Goal: Contribute content: Contribute content

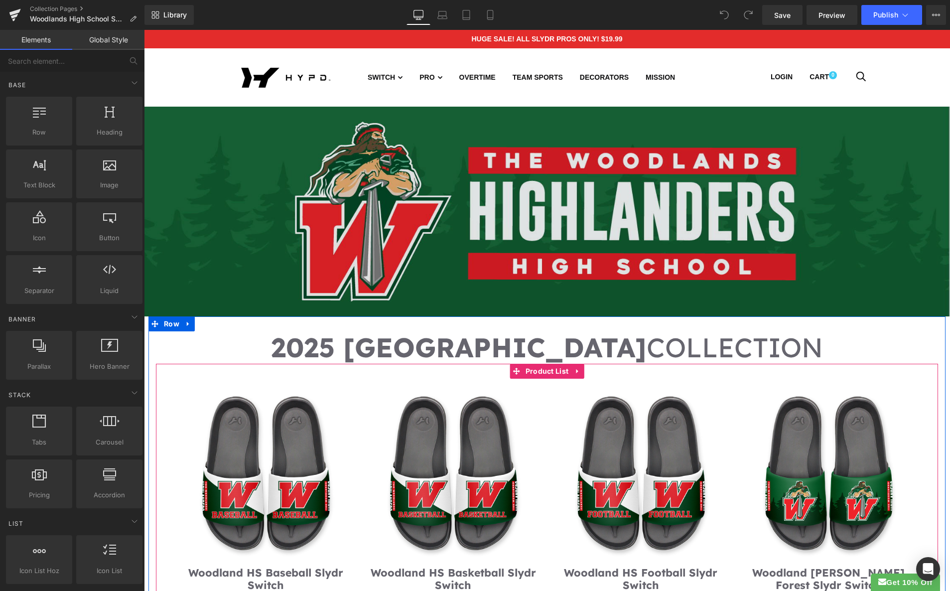
click at [540, 369] on span "Product List" at bounding box center [547, 371] width 48 height 15
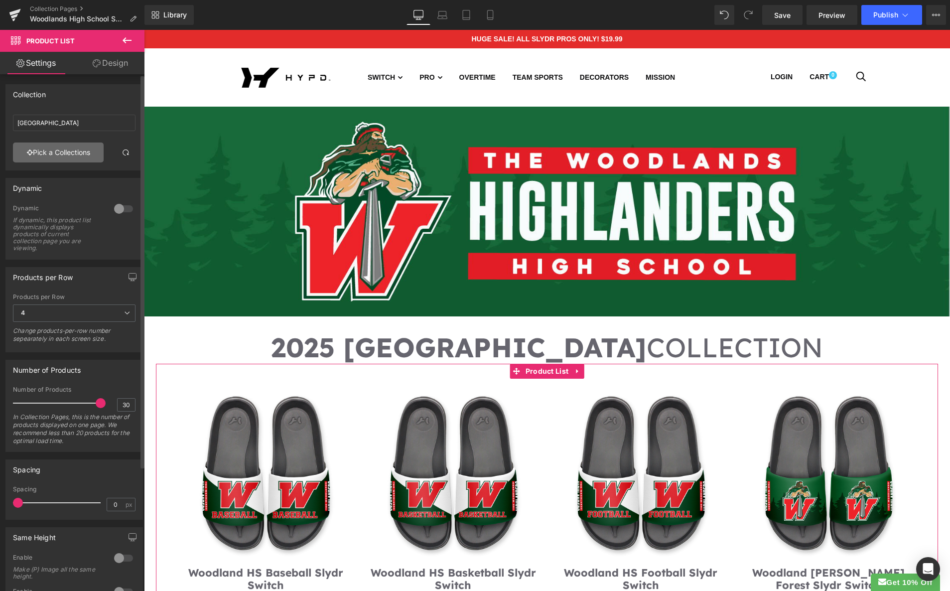
click at [77, 150] on link "Pick a Collections" at bounding box center [58, 152] width 91 height 20
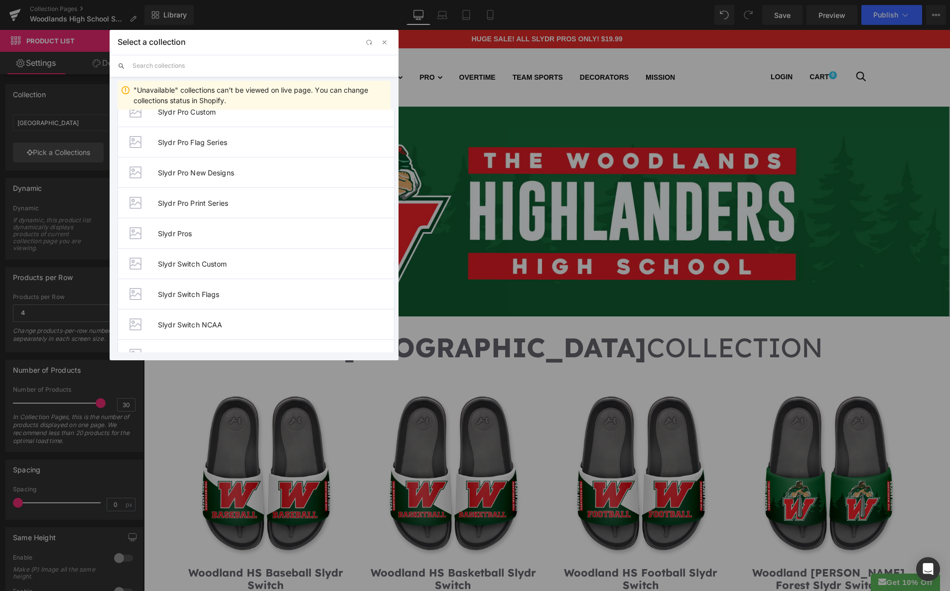
scroll to position [1010, 0]
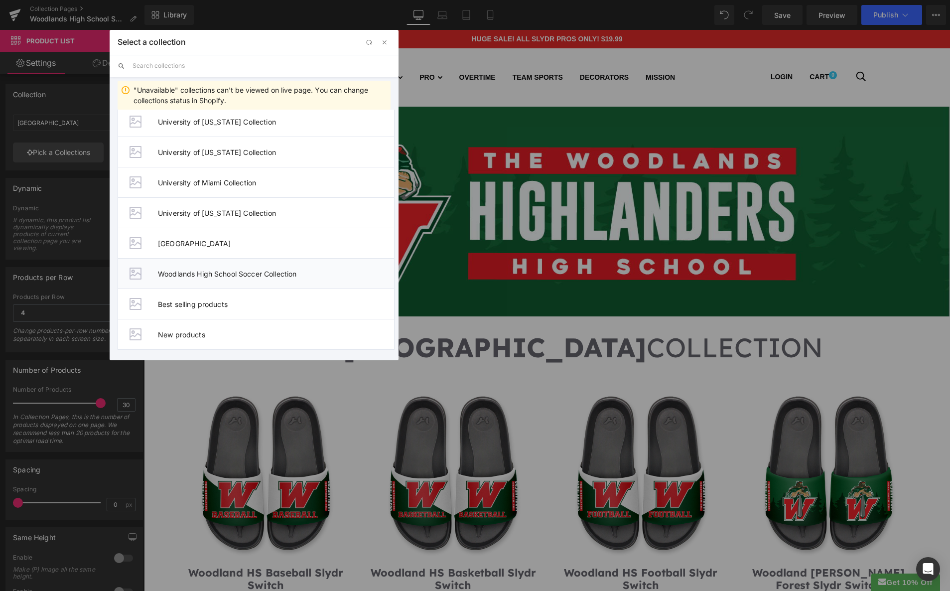
click at [333, 271] on span "Woodlands High School Soccer Collection" at bounding box center [276, 273] width 236 height 8
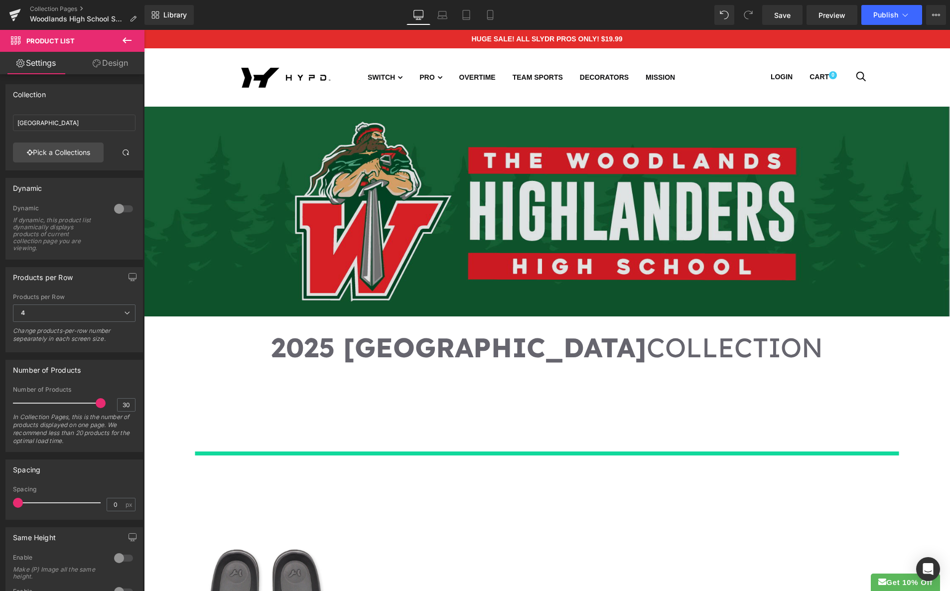
type input "Woodlands High School Soccer Collection"
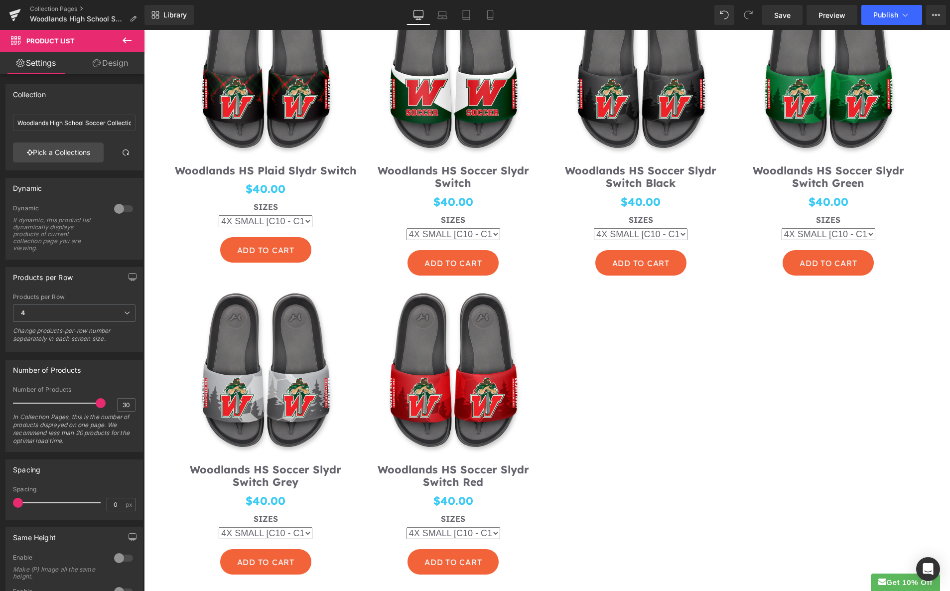
scroll to position [405, 0]
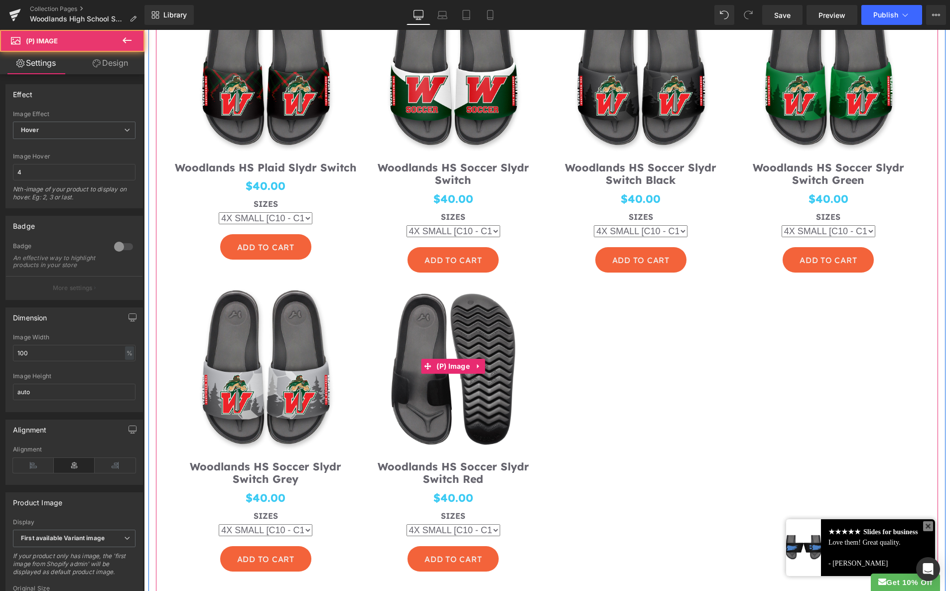
click at [486, 397] on img at bounding box center [454, 366] width 188 height 188
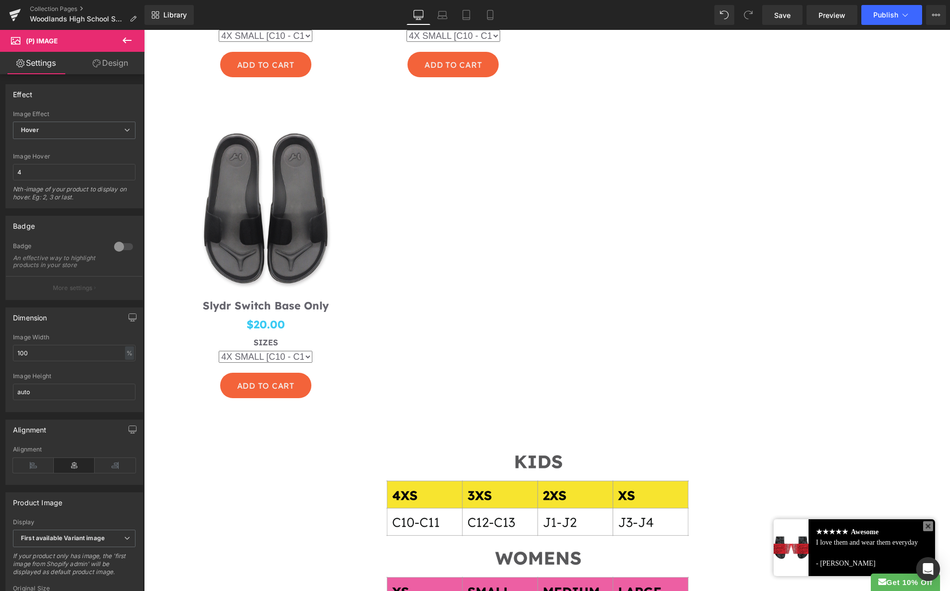
scroll to position [780, 0]
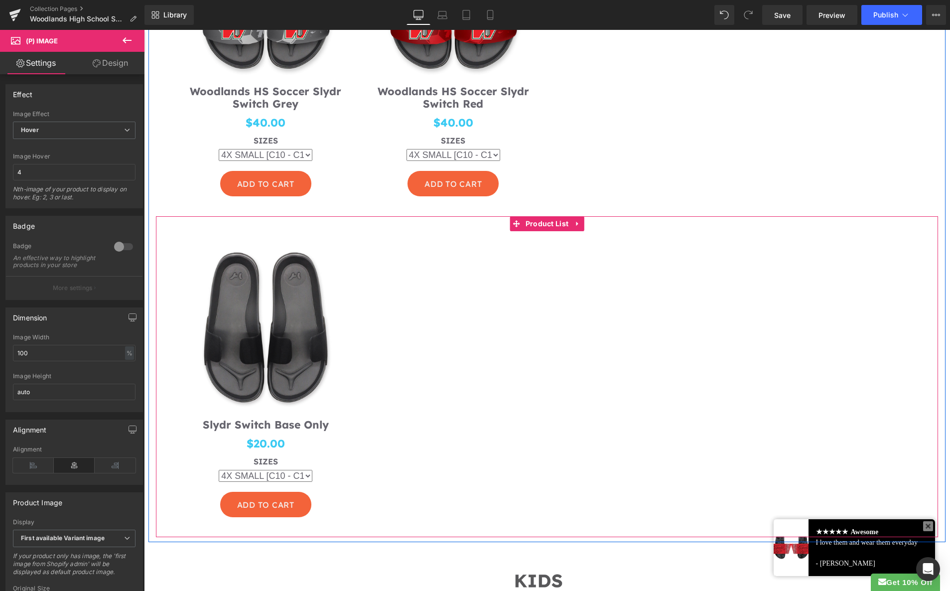
click at [575, 222] on icon at bounding box center [577, 223] width 7 height 7
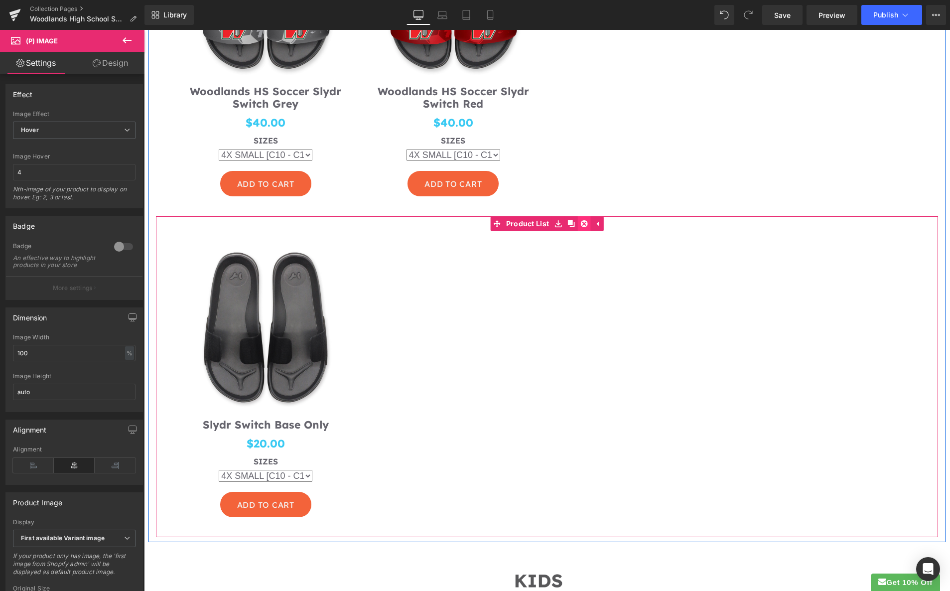
click at [581, 220] on icon at bounding box center [583, 223] width 7 height 7
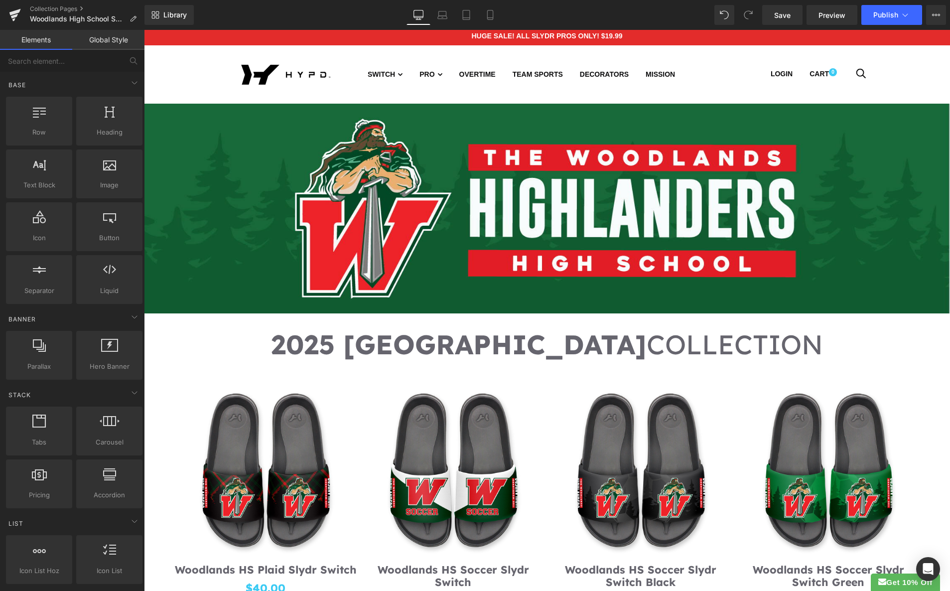
scroll to position [0, 0]
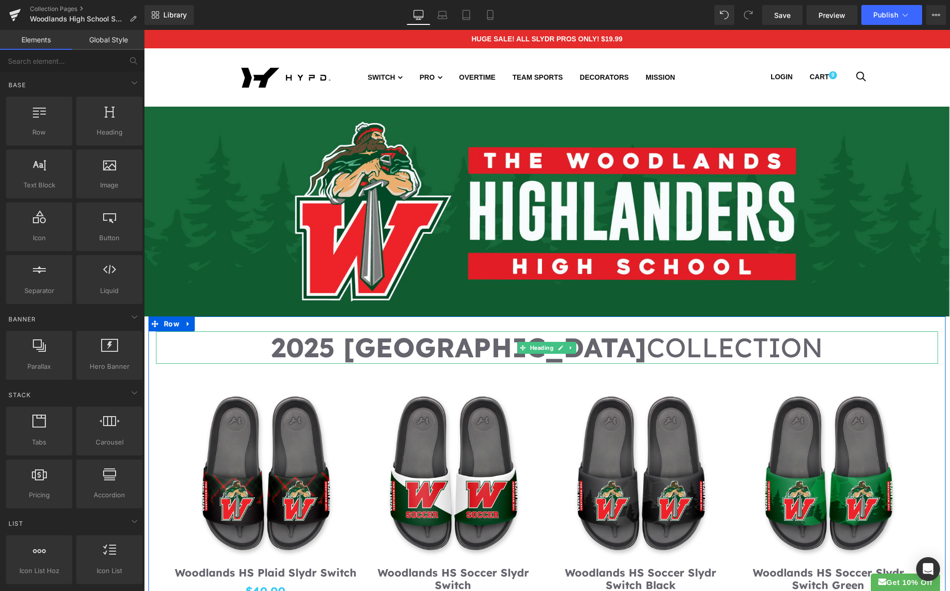
click at [700, 344] on span "COLLECTION" at bounding box center [734, 347] width 176 height 34
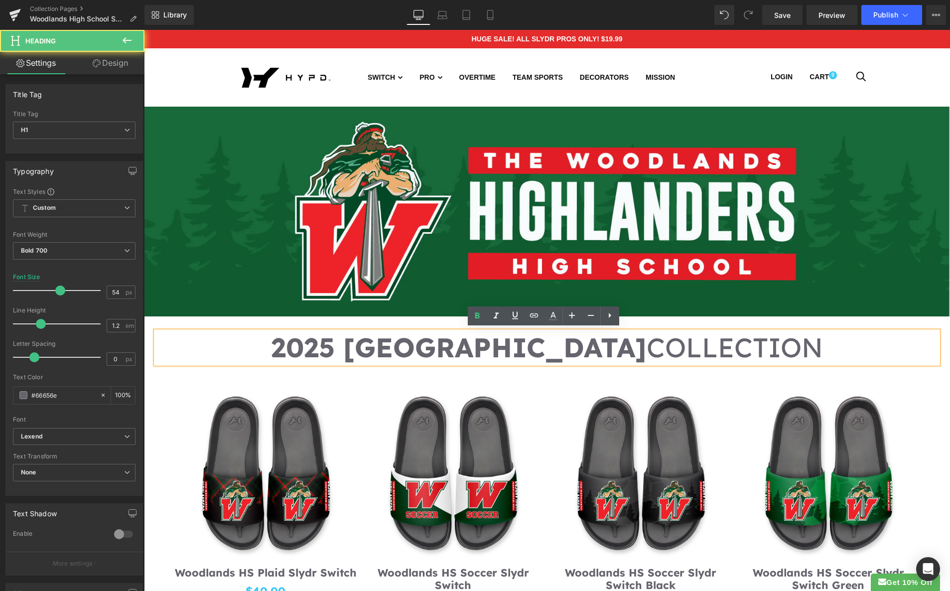
click at [695, 346] on span "COLLECTION" at bounding box center [734, 347] width 176 height 34
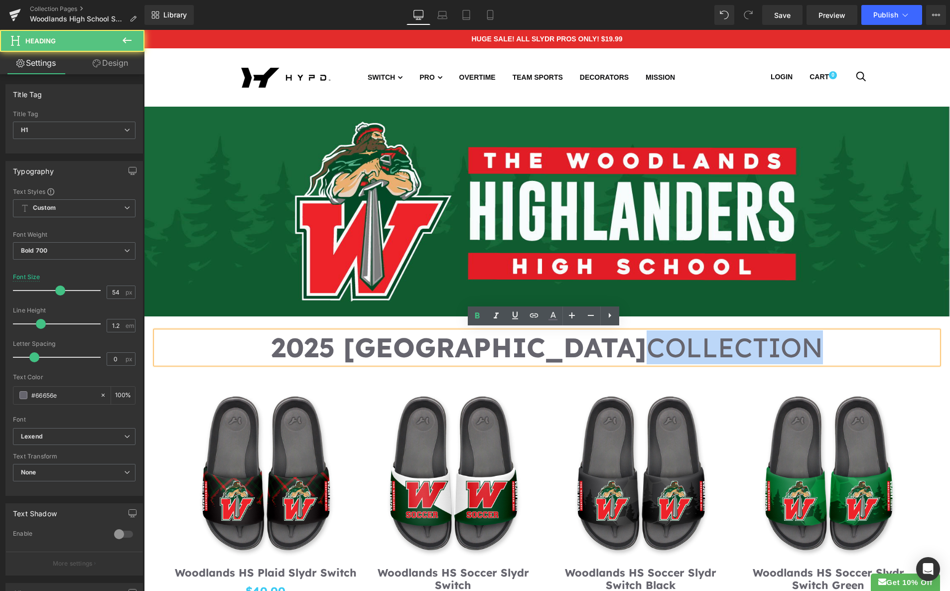
click at [696, 346] on span "COLLECTION" at bounding box center [734, 347] width 176 height 34
click at [694, 344] on span "COLLECTION" at bounding box center [734, 347] width 176 height 34
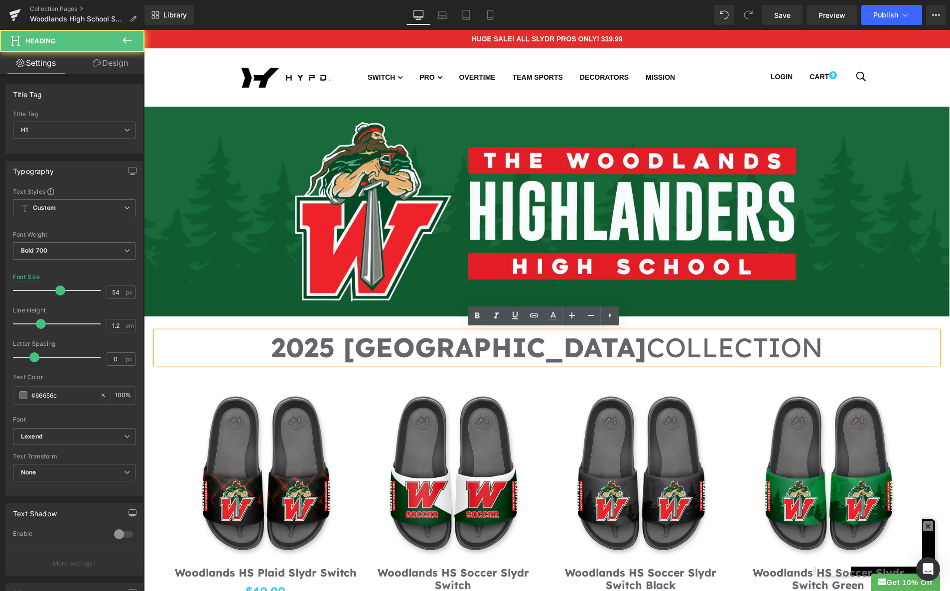
click at [681, 346] on h1 "2025 WOODLANDS HIGH SCHOOL COLLECTION" at bounding box center [547, 347] width 782 height 32
click at [697, 346] on span "COLLECTION" at bounding box center [734, 347] width 176 height 34
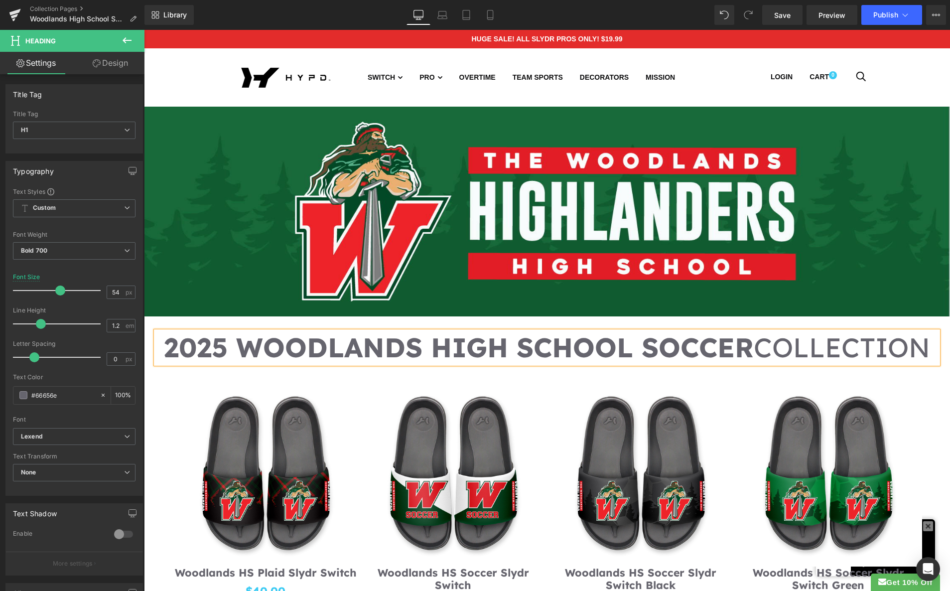
click at [753, 344] on h1 "2025 WOODLANDS HIGH SCHOOL SOCCER COLLECTION" at bounding box center [547, 347] width 782 height 32
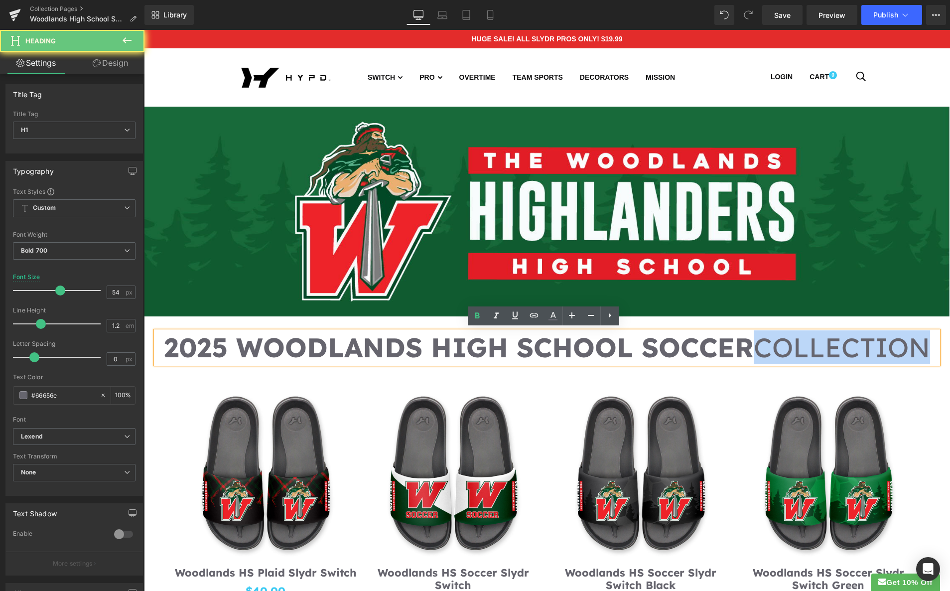
click at [752, 344] on h1 "2025 WOODLANDS HIGH SCHOOL SOCCER COLLECTION" at bounding box center [547, 347] width 782 height 32
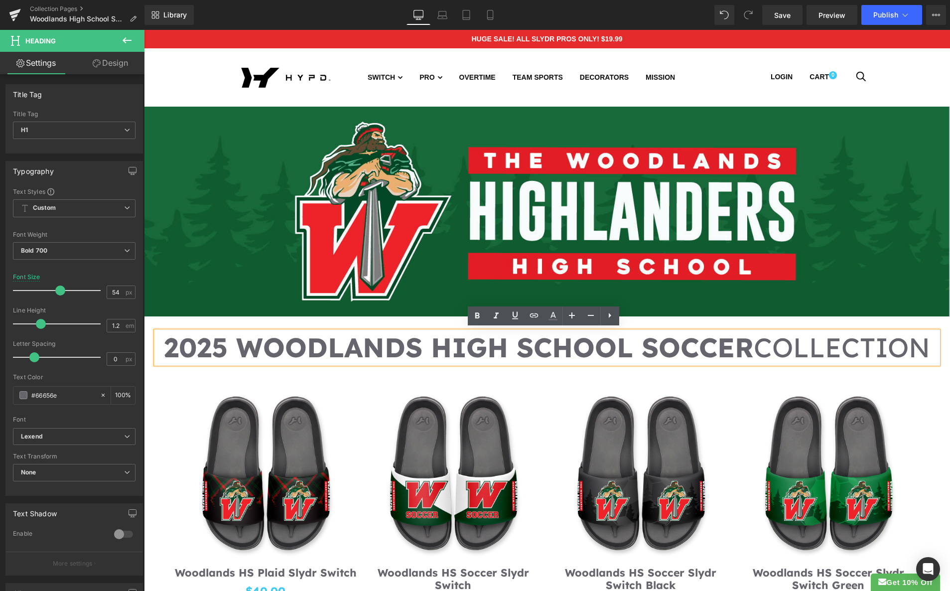
click at [729, 343] on h1 "2025 WOODLANDS HIGH SCHOOL SOCCER COLLECTION" at bounding box center [547, 347] width 782 height 32
drag, startPoint x: 754, startPoint y: 344, endPoint x: 649, endPoint y: 336, distance: 105.4
click at [634, 341] on h1 "2025 WOODLANDS HIGH SCHOOL SOCCER COLLECTION" at bounding box center [547, 347] width 782 height 32
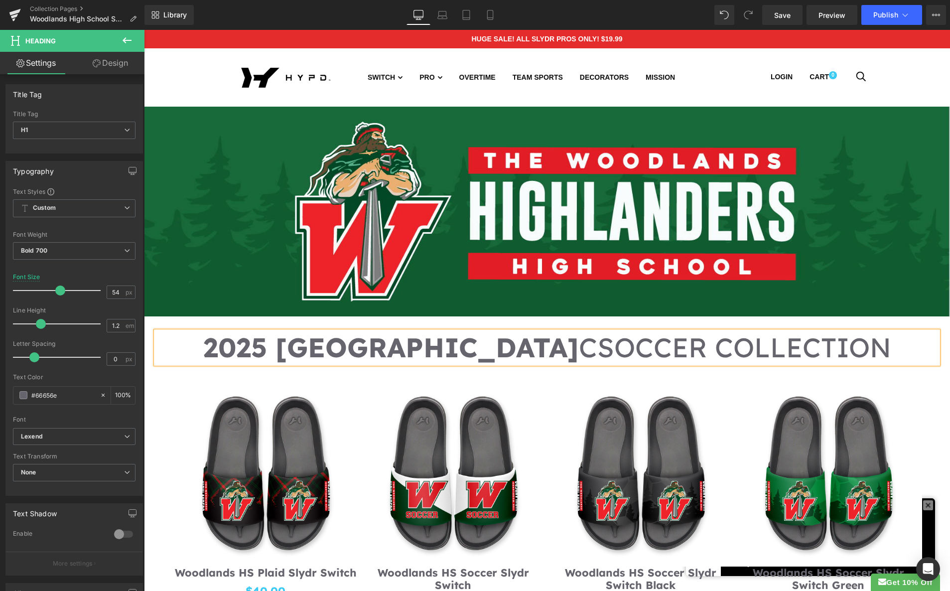
drag, startPoint x: 741, startPoint y: 349, endPoint x: 744, endPoint y: 359, distance: 10.1
click at [742, 349] on span "CSOCCER COLLECTION" at bounding box center [735, 347] width 312 height 34
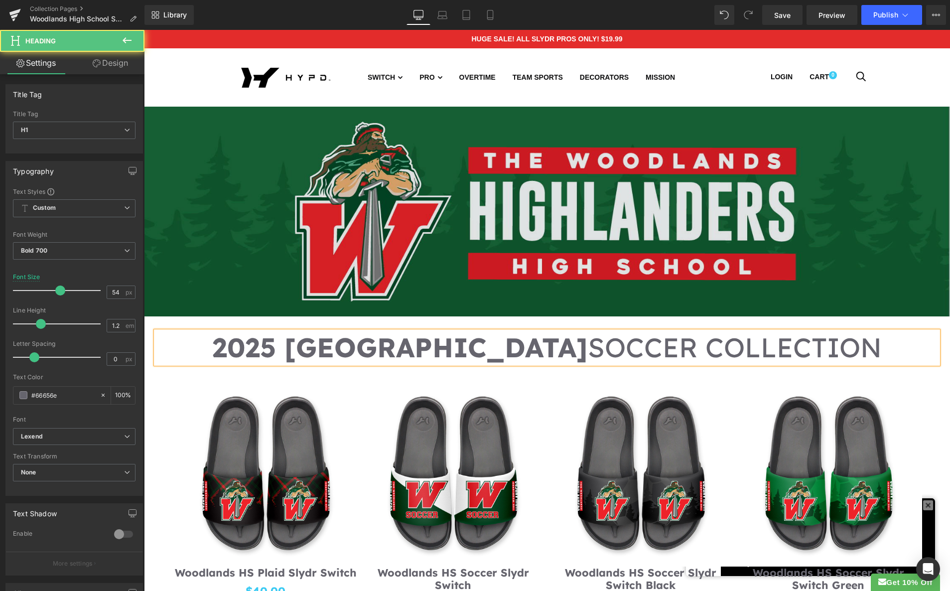
drag, startPoint x: 629, startPoint y: 347, endPoint x: 282, endPoint y: 311, distance: 348.5
click at [228, 337] on h1 "2025 WOODLANDS HIGH SCHOOL SOCCER COLLECTION" at bounding box center [547, 347] width 782 height 32
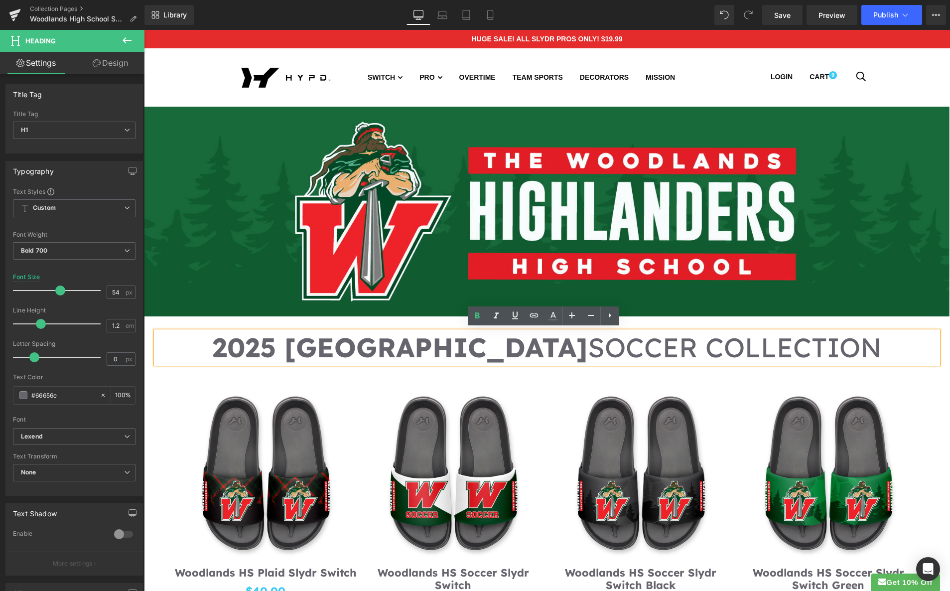
click at [610, 314] on icon at bounding box center [610, 315] width 12 height 12
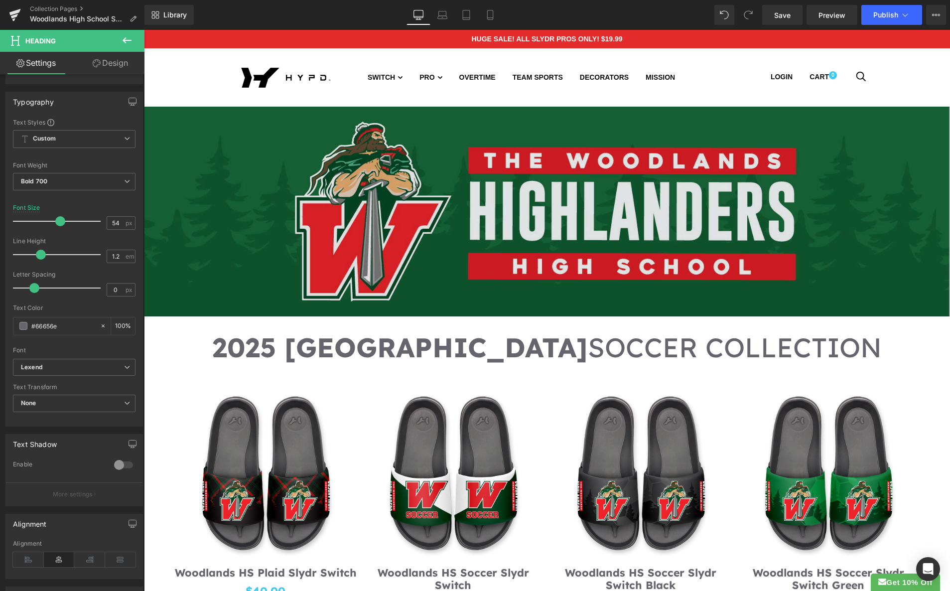
click at [143, 220] on b at bounding box center [142, 315] width 4 height 377
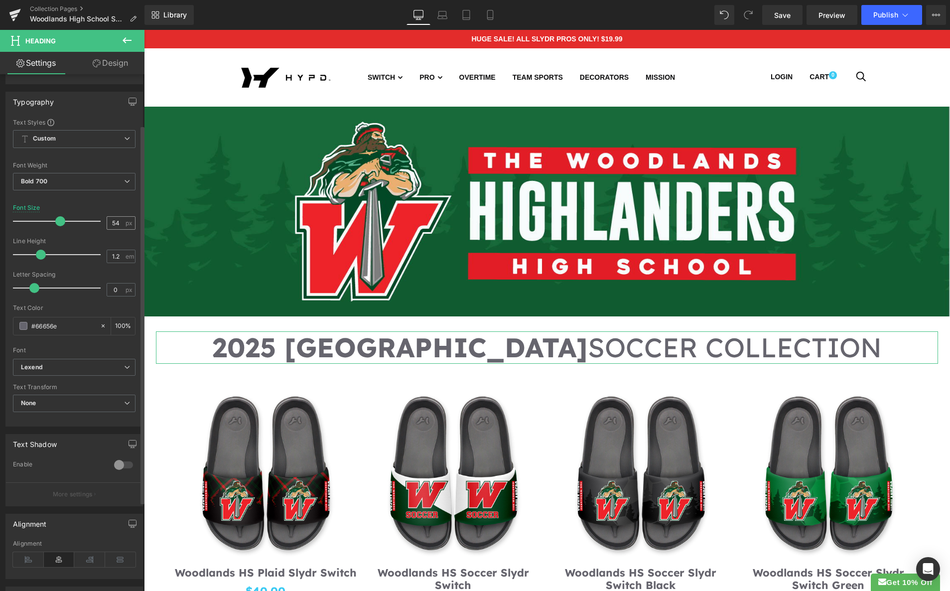
scroll to position [57, 0]
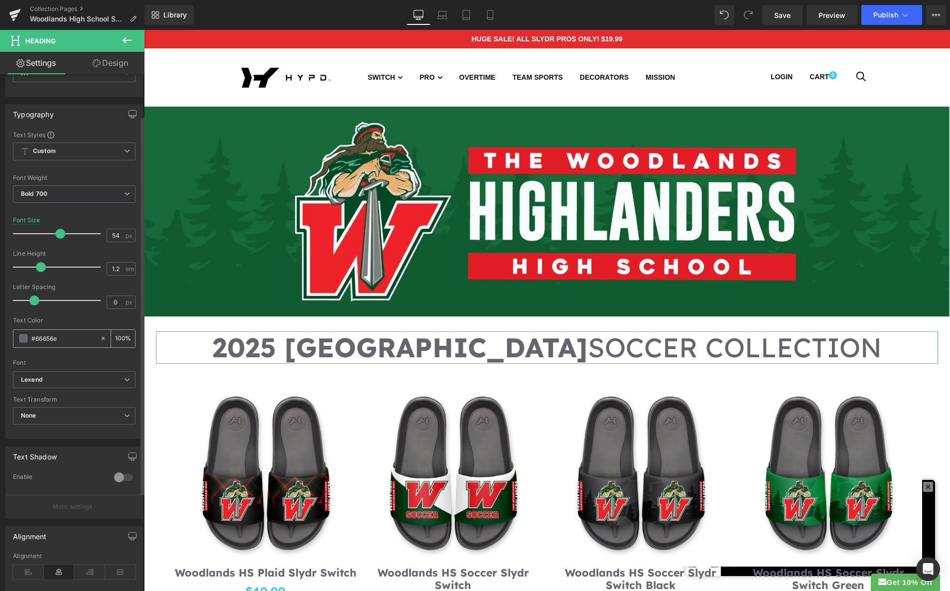
click at [24, 339] on span at bounding box center [23, 338] width 8 height 8
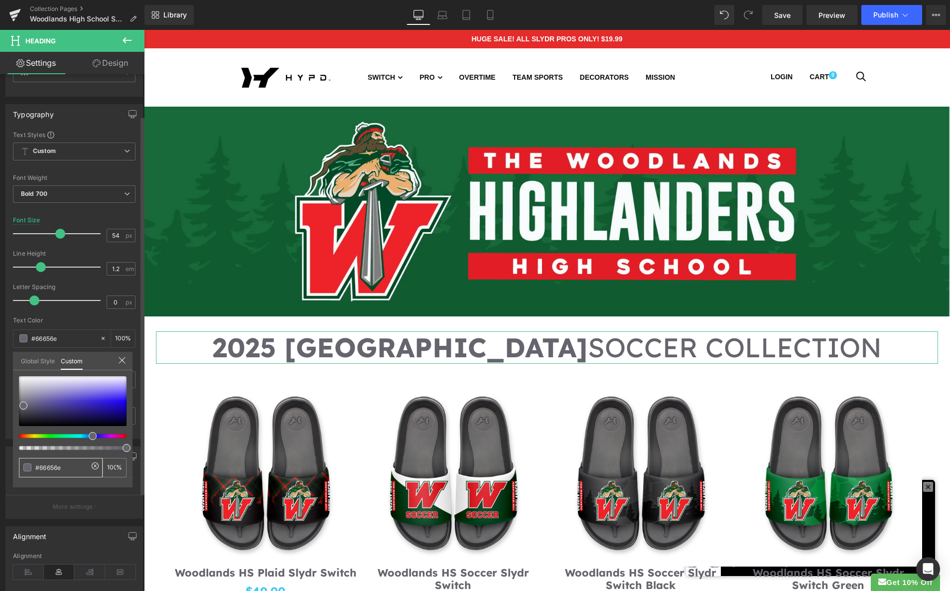
click at [27, 466] on span at bounding box center [27, 467] width 8 height 8
type input "#66646c"
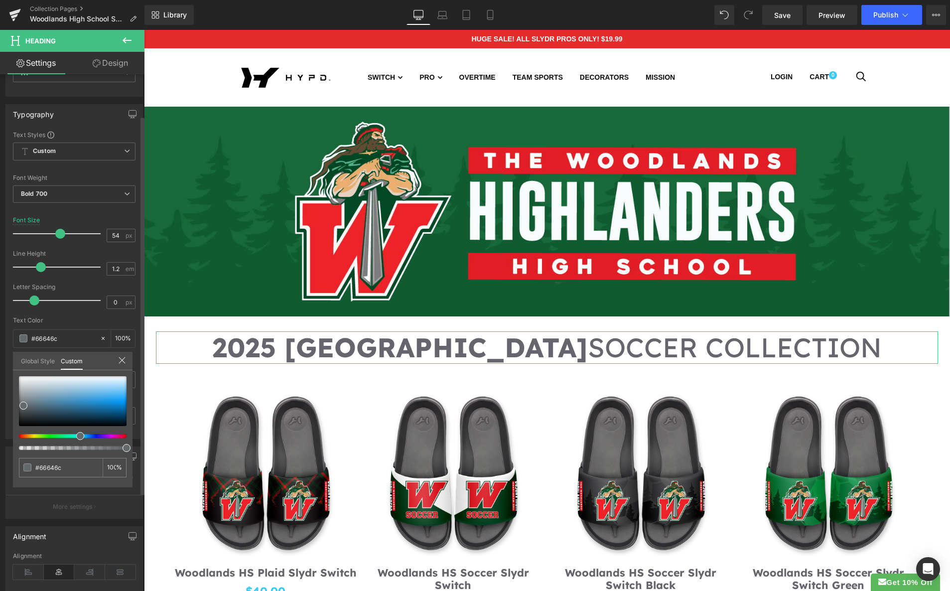
type input "#64686c"
type input "#646c6c"
type input "#646c6b"
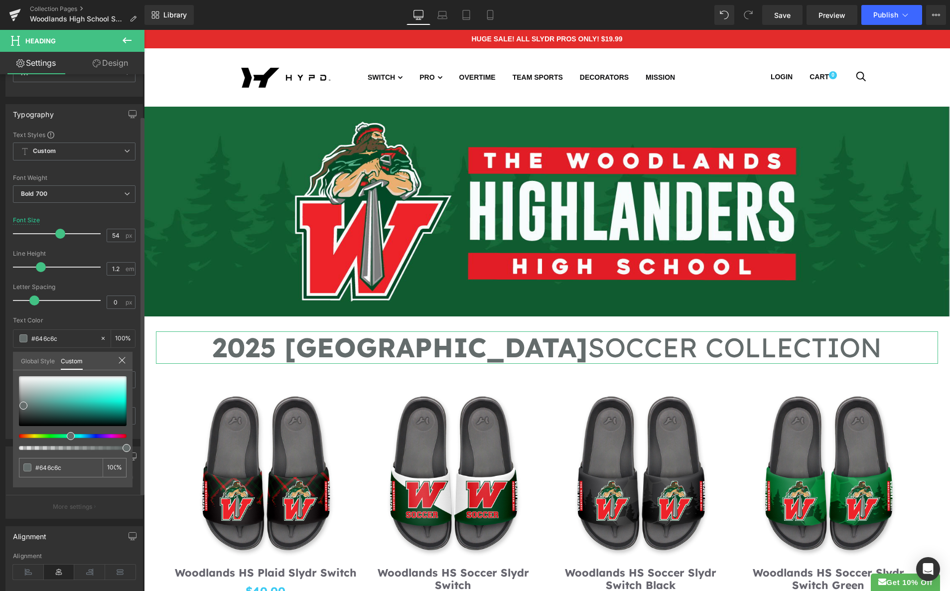
type input "#646c6b"
type input "#646c68"
type input "#646c66"
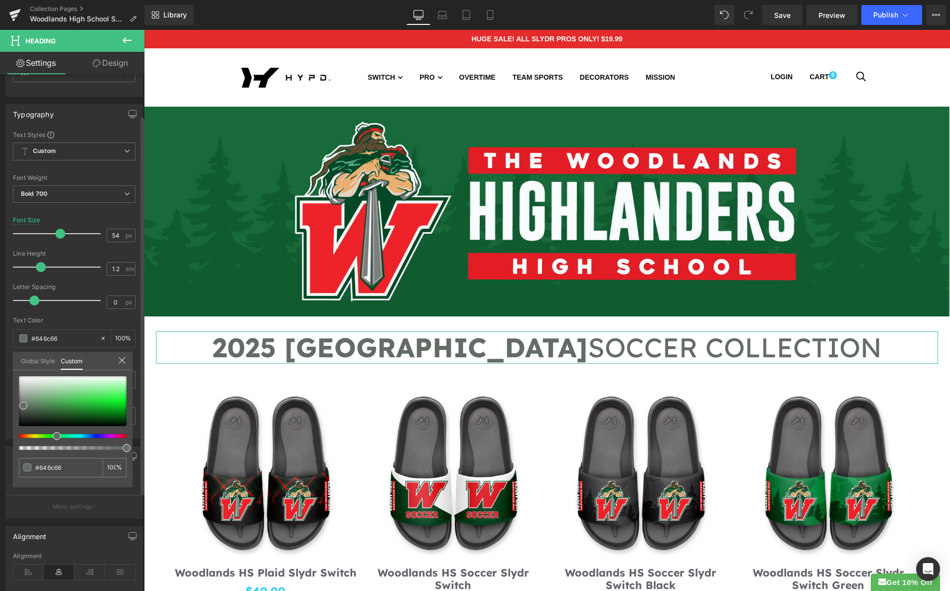
type input "#646c65"
drag, startPoint x: 74, startPoint y: 436, endPoint x: 51, endPoint y: 431, distance: 23.4
click at [51, 435] on div at bounding box center [69, 436] width 108 height 4
click at [103, 409] on div at bounding box center [73, 401] width 108 height 50
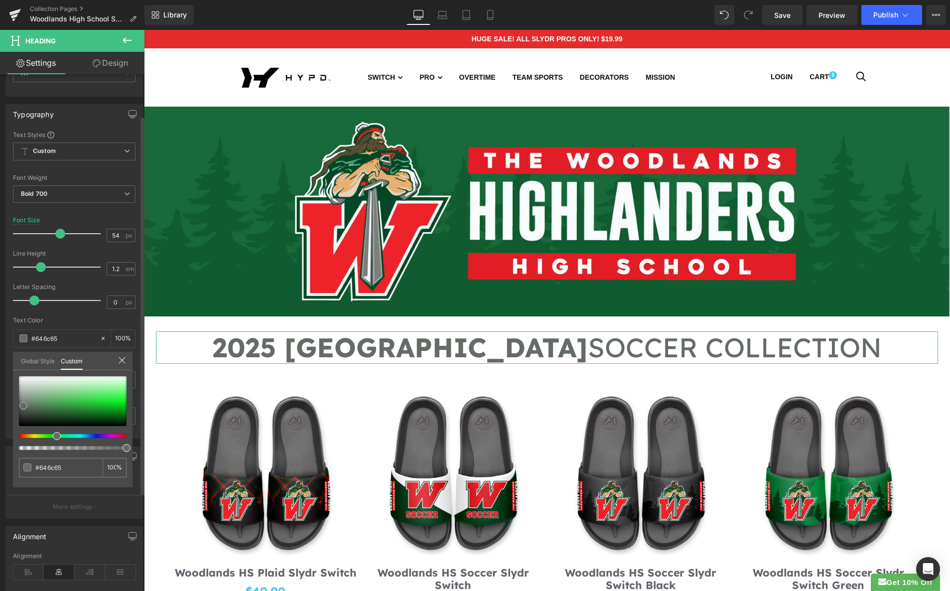
type input "#119c21"
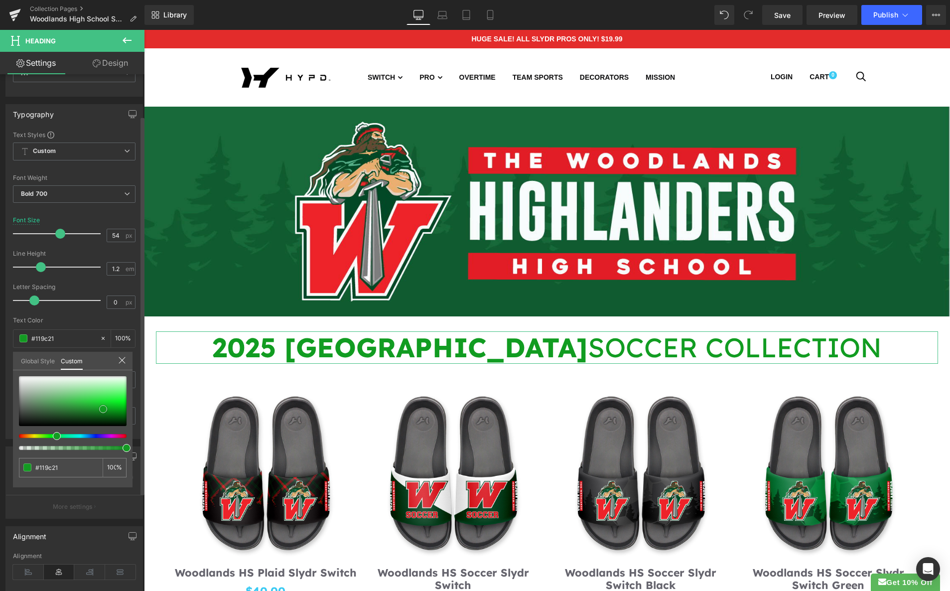
type input "#139a22"
click at [79, 406] on div at bounding box center [73, 401] width 108 height 50
type input "#2c9f3a"
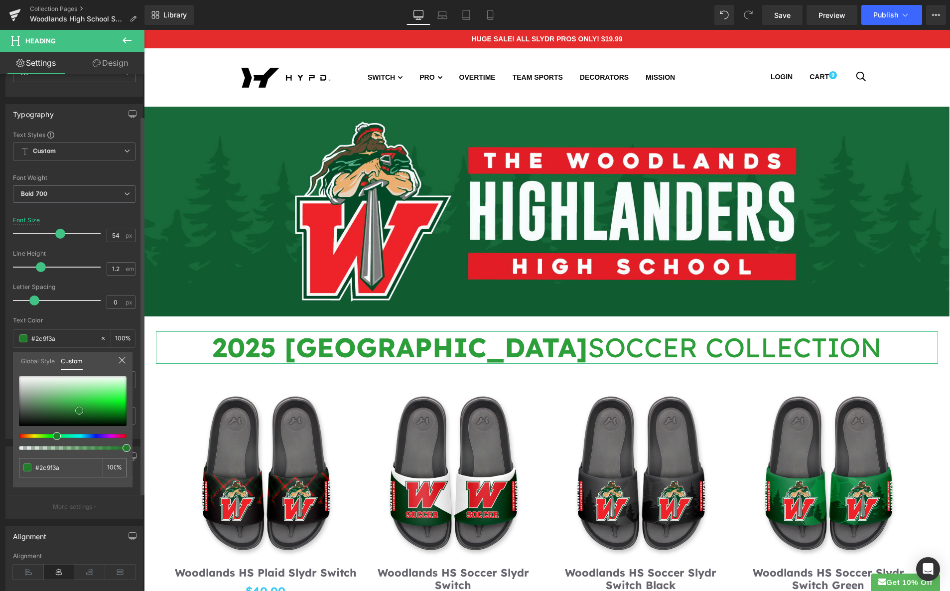
drag, startPoint x: 79, startPoint y: 410, endPoint x: 72, endPoint y: 412, distance: 7.3
click at [80, 410] on div at bounding box center [73, 401] width 108 height 50
type input "#20782a"
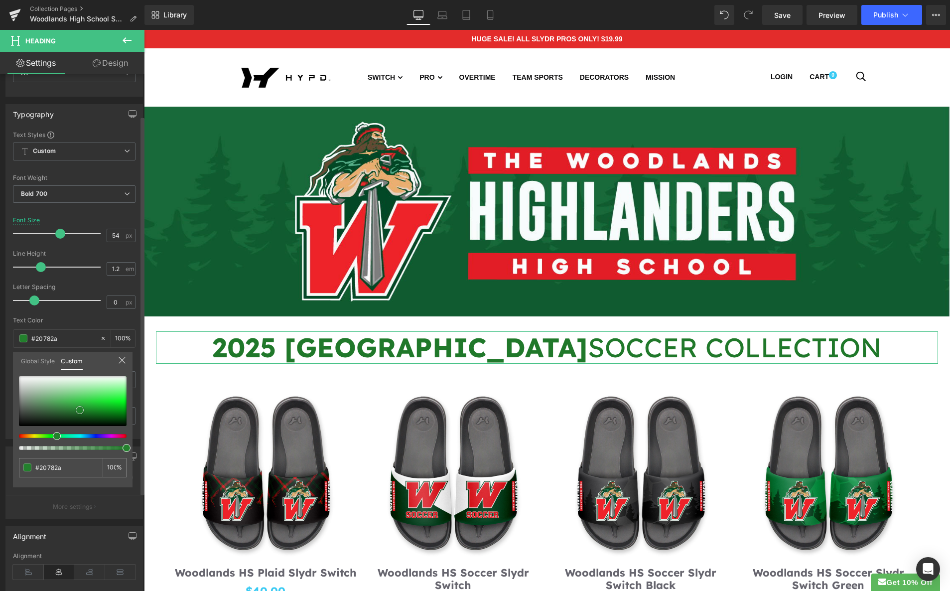
type input "#23802d"
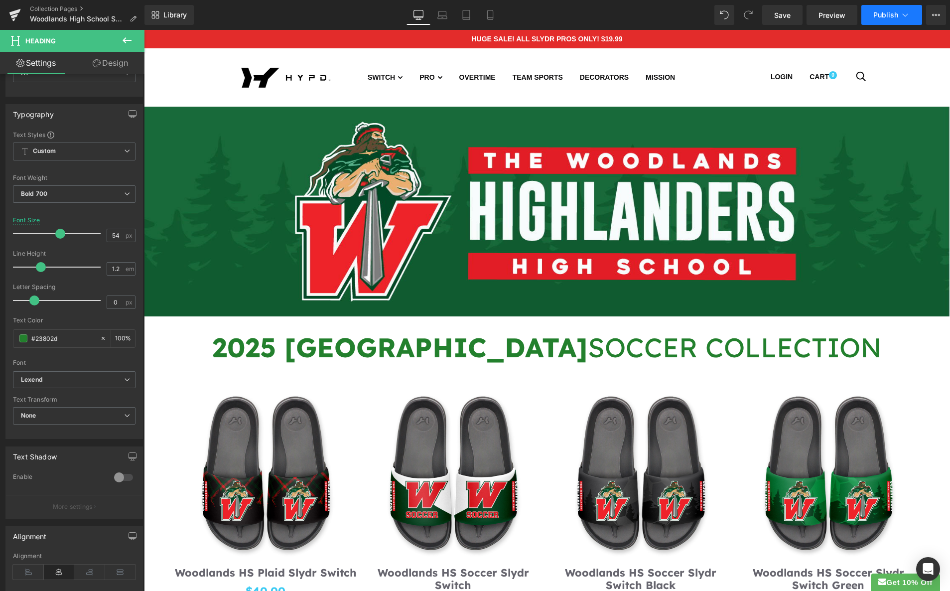
click at [898, 13] on button "Publish" at bounding box center [891, 15] width 61 height 20
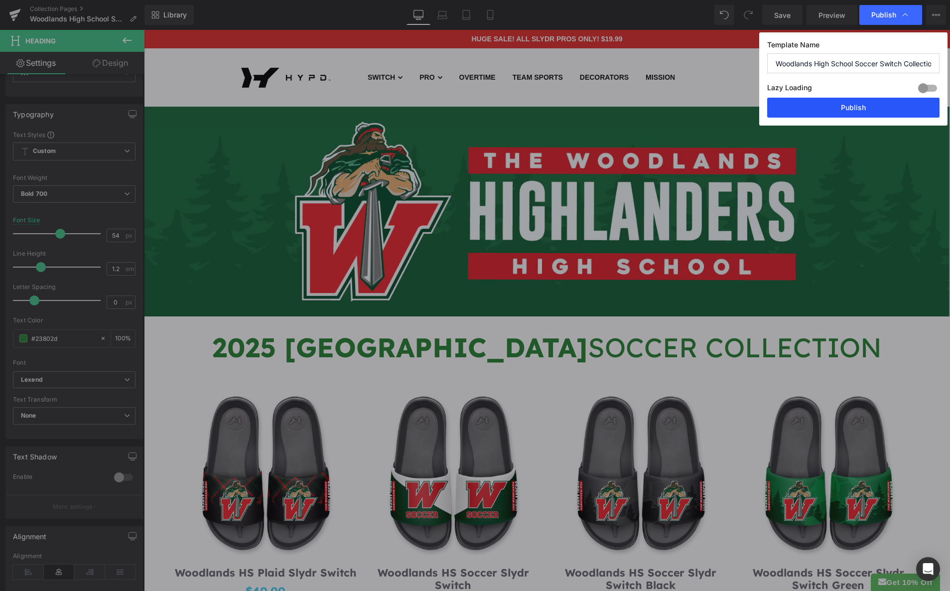
click at [852, 105] on button "Publish" at bounding box center [853, 108] width 172 height 20
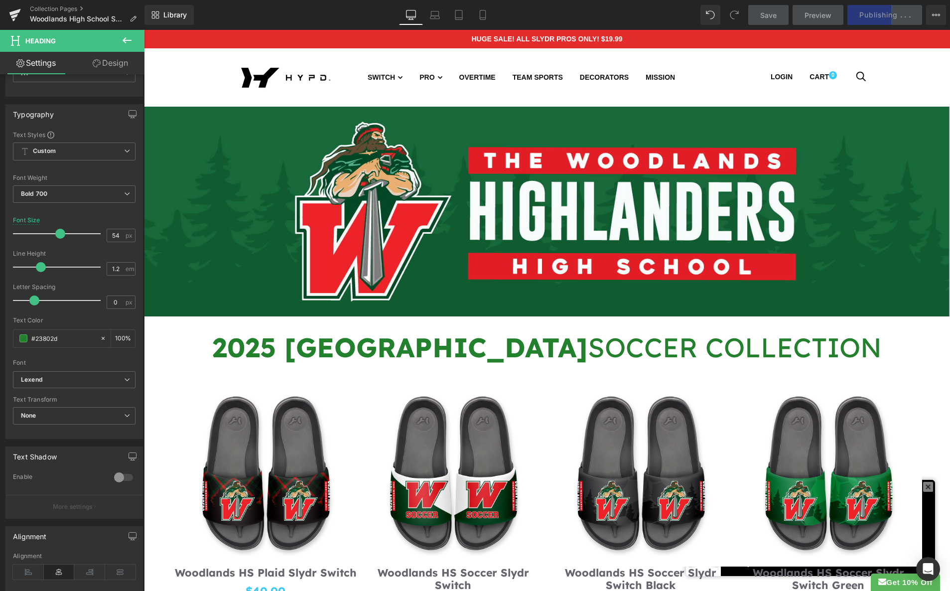
click at [855, 20] on div "Save Preview Publishing . . . Scheduled View Live Page View with current Templa…" at bounding box center [847, 15] width 206 height 20
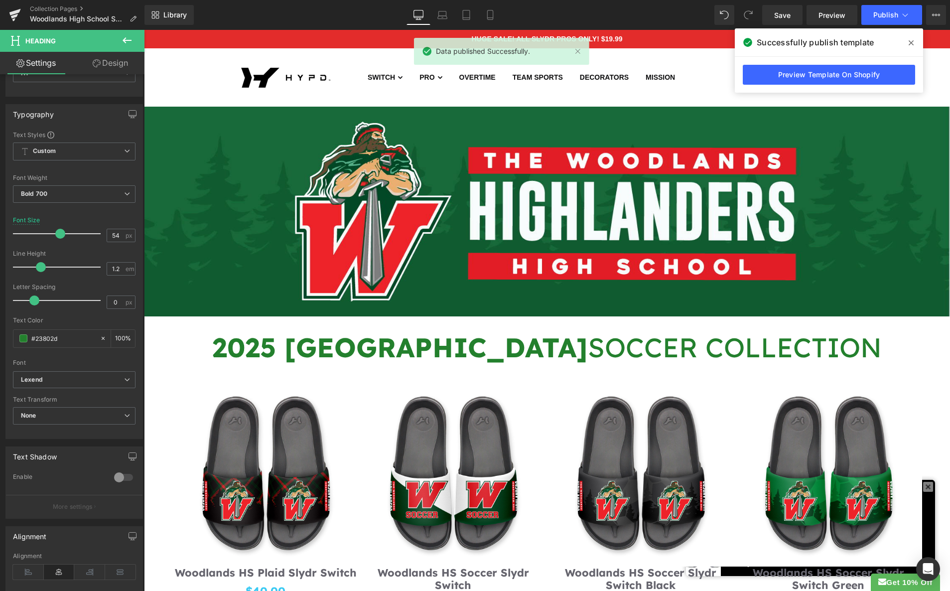
click at [909, 40] on icon at bounding box center [910, 43] width 5 height 8
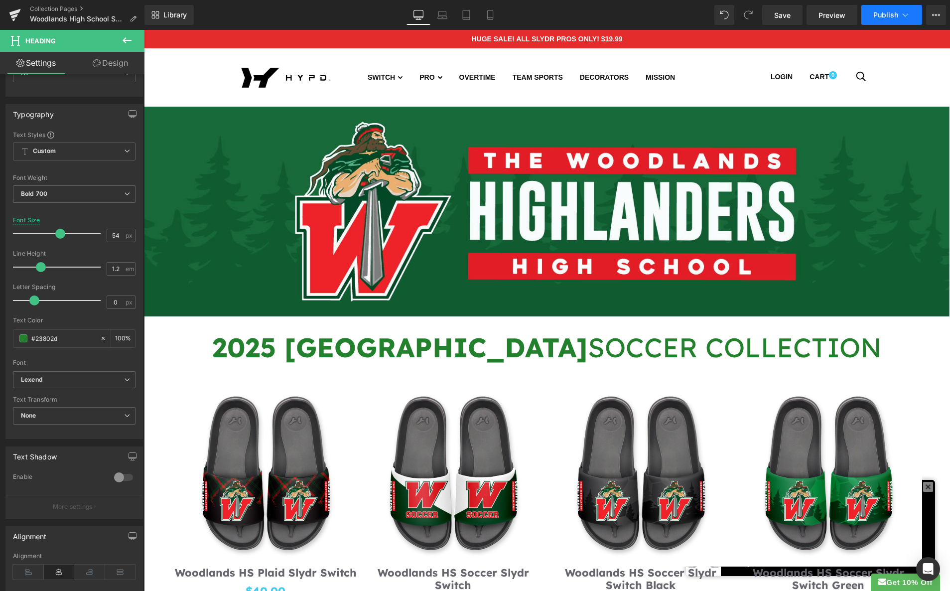
click at [901, 15] on icon at bounding box center [905, 15] width 10 height 10
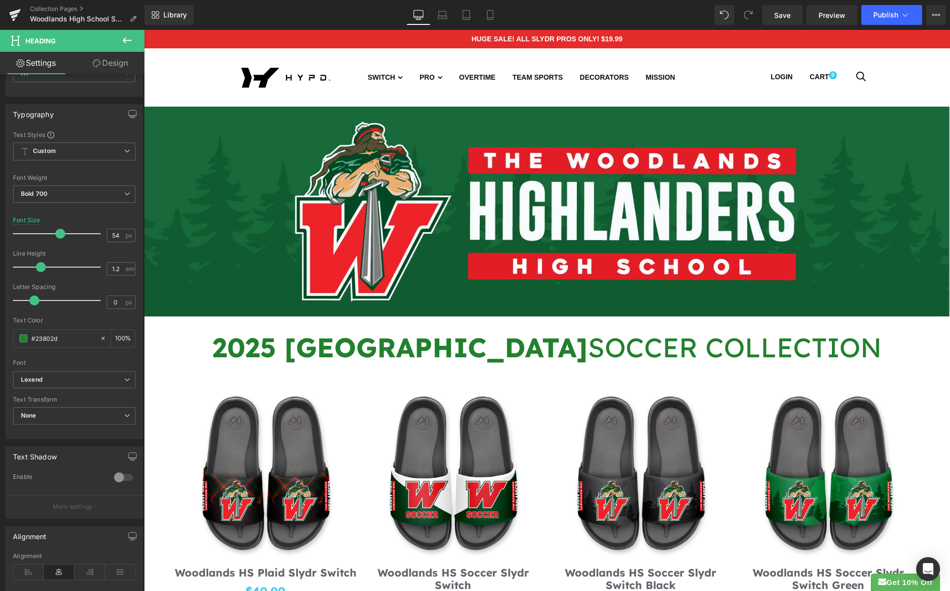
drag, startPoint x: 852, startPoint y: 121, endPoint x: 716, endPoint y: 84, distance: 140.7
click at [940, 12] on button "View Live Page View with current Template Save Template to Library Schedule Pub…" at bounding box center [936, 15] width 20 height 20
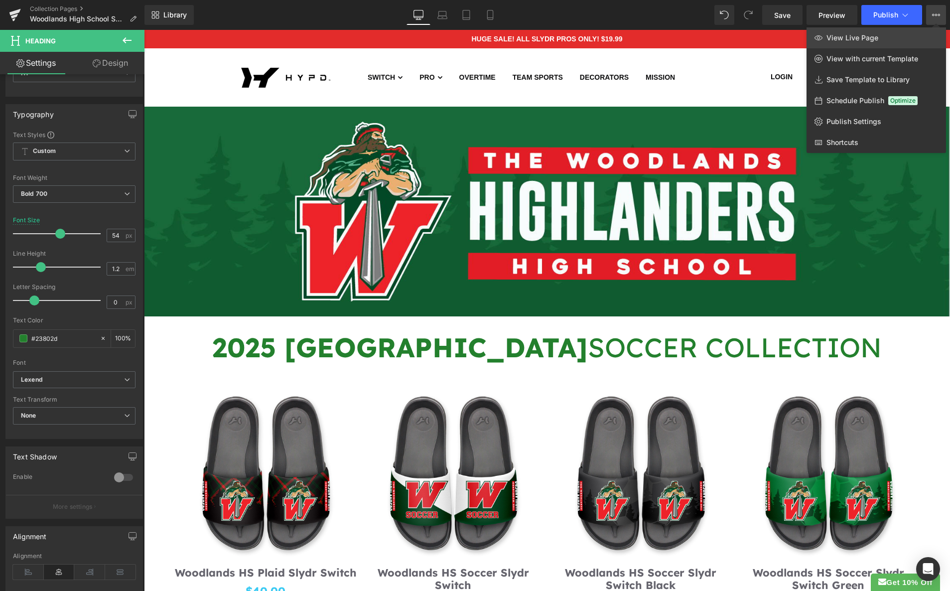
click at [869, 35] on span "View Live Page" at bounding box center [852, 37] width 52 height 9
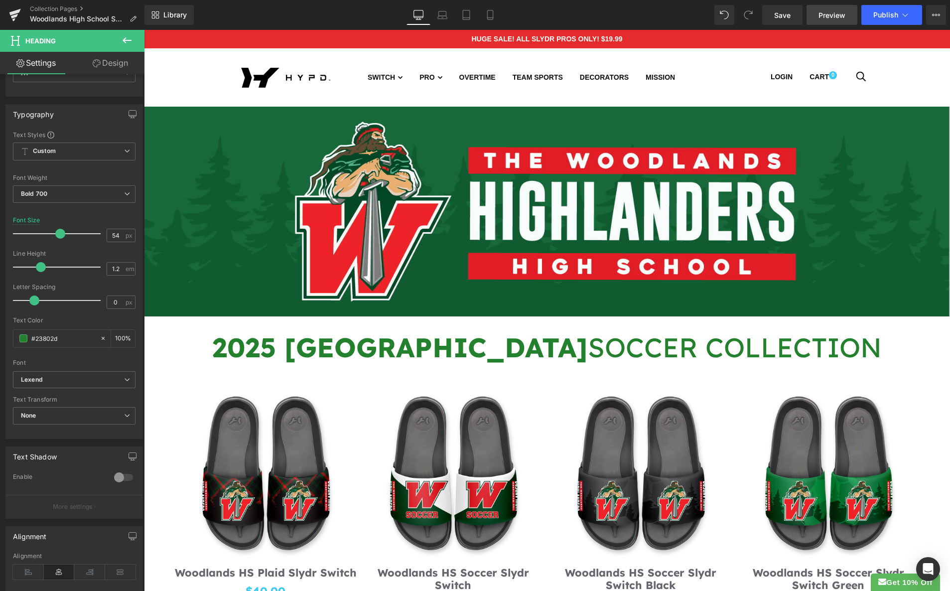
click at [837, 16] on span "Preview" at bounding box center [831, 15] width 27 height 10
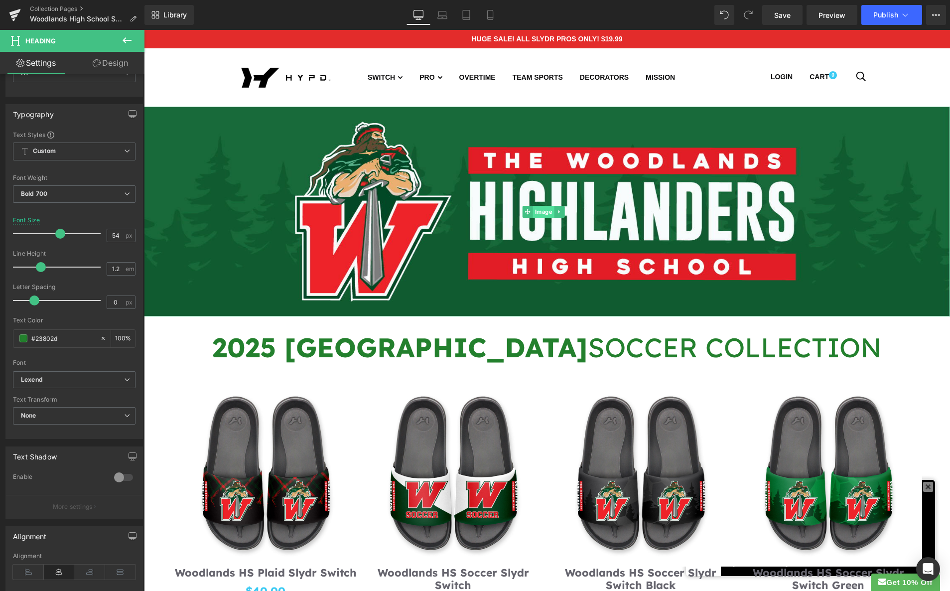
click at [539, 209] on span "Image" at bounding box center [542, 212] width 21 height 12
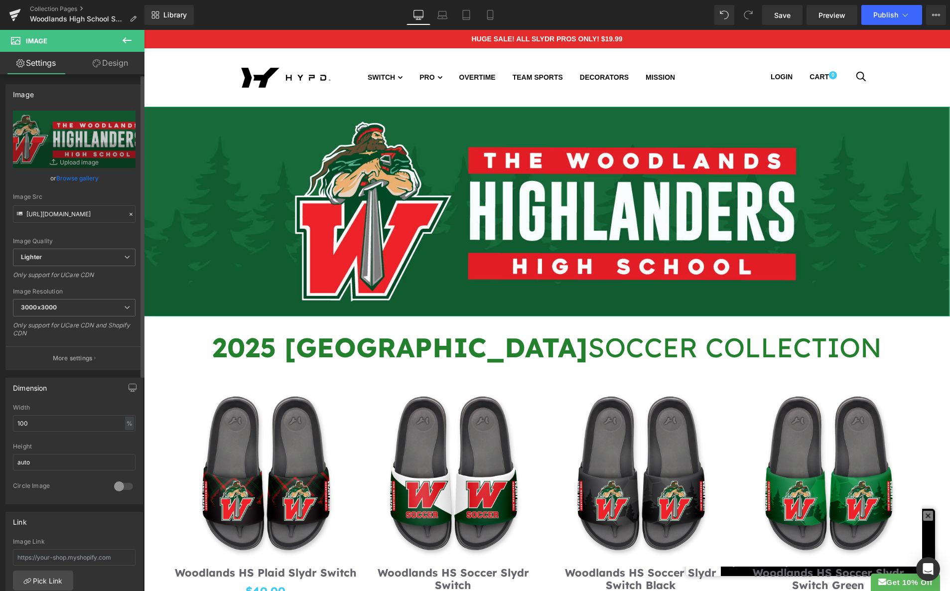
click at [77, 179] on link "Browse gallery" at bounding box center [77, 177] width 42 height 17
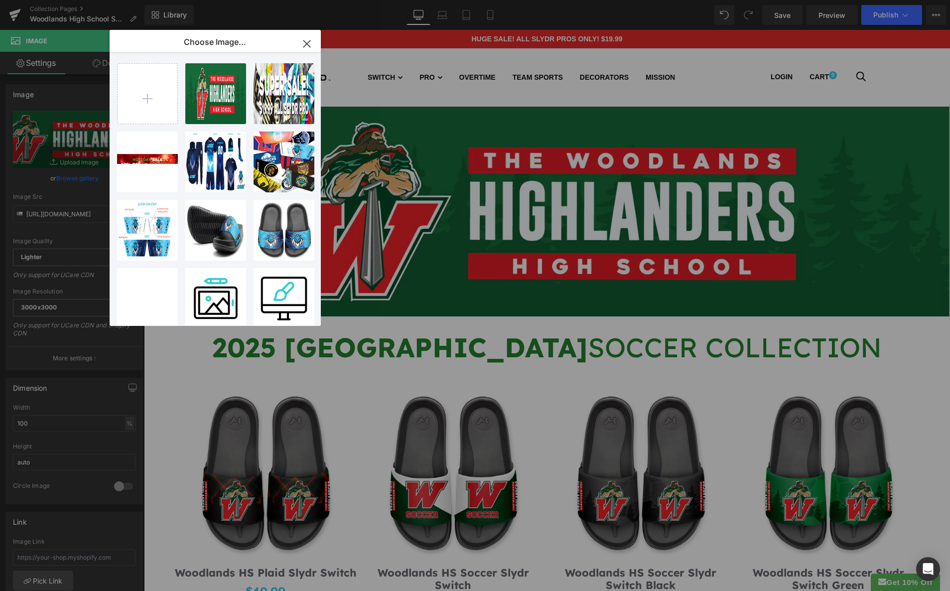
type input "C:\fakepath\Woodlands-HS-Banner-Soccer.jpg"
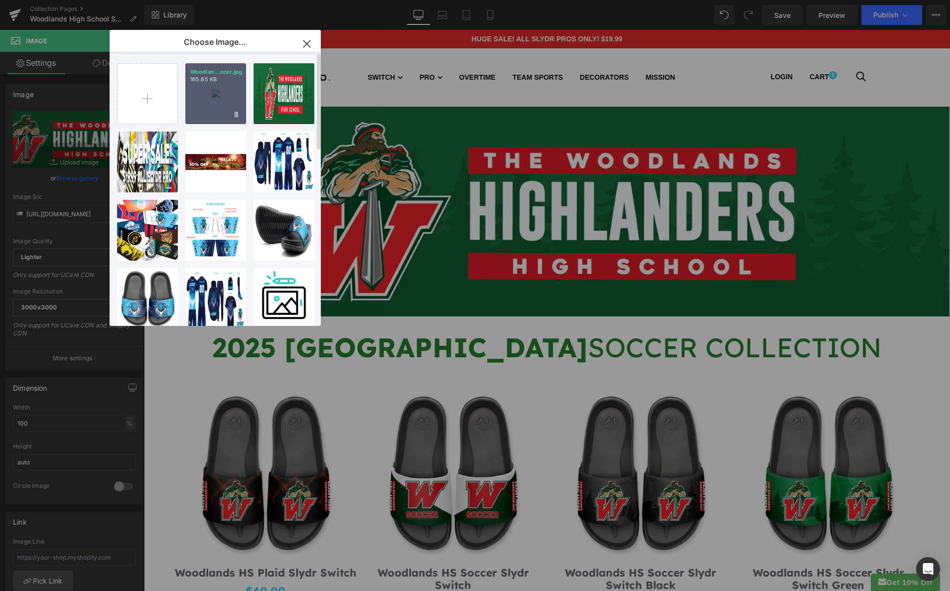
click at [218, 97] on div "Woodlan...ccer.jpg 165.85 KB" at bounding box center [215, 93] width 61 height 61
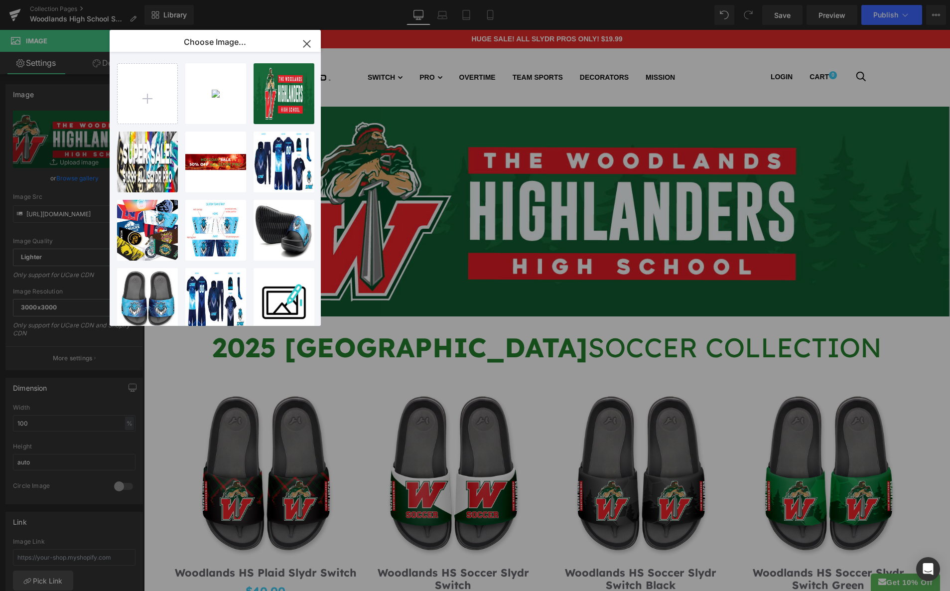
type input "[URL][DOMAIN_NAME]"
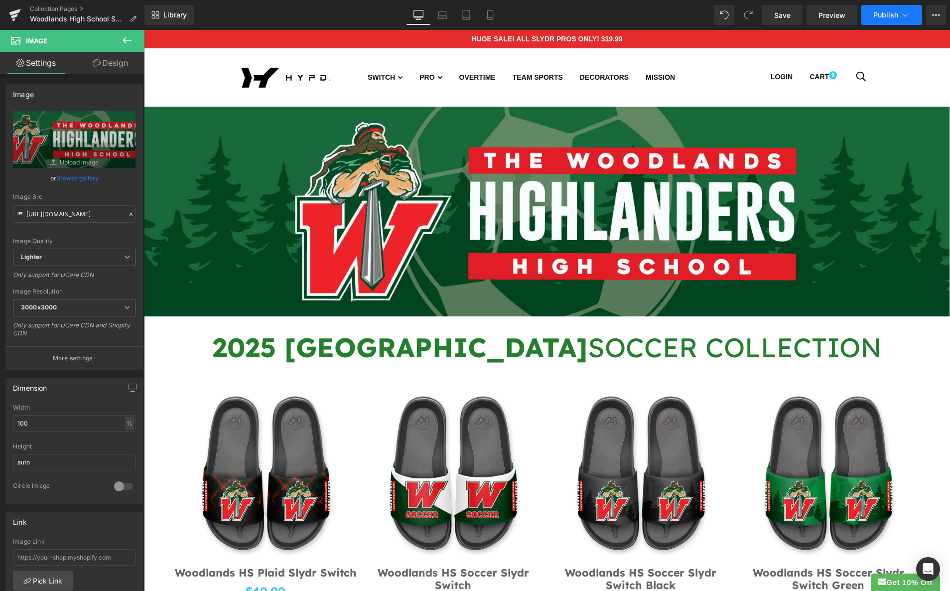
click at [883, 13] on span "Publish" at bounding box center [885, 15] width 25 height 8
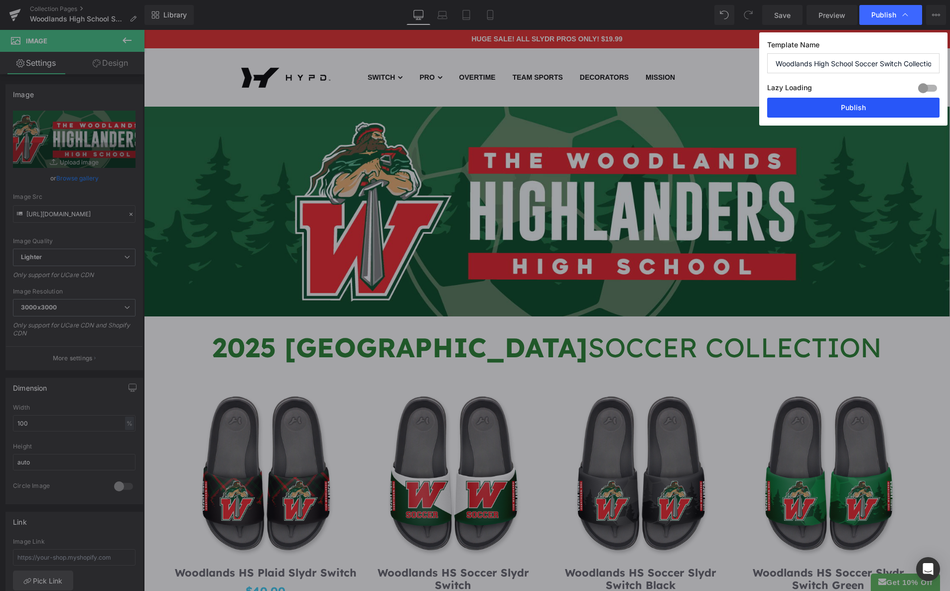
click at [855, 108] on button "Publish" at bounding box center [853, 108] width 172 height 20
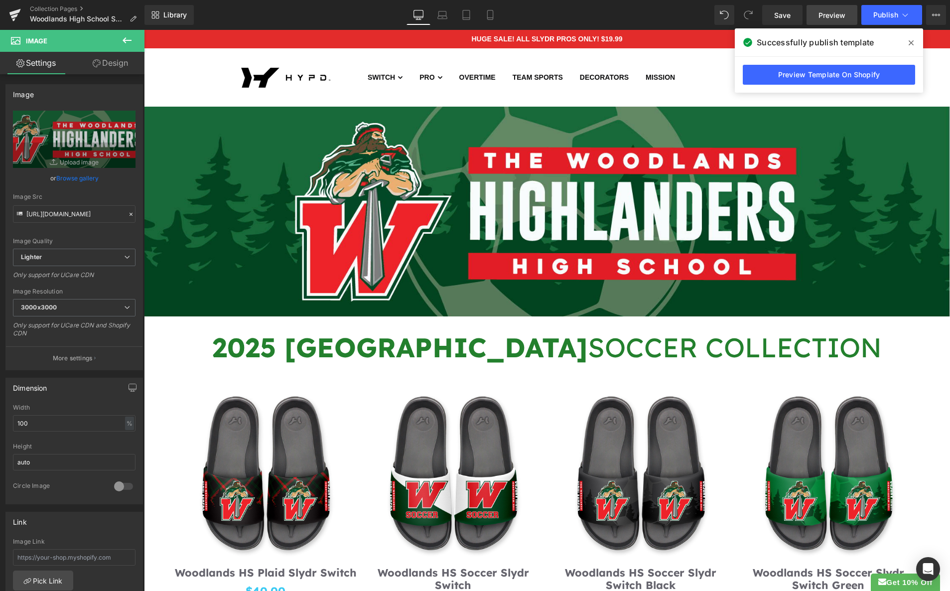
drag, startPoint x: 841, startPoint y: 13, endPoint x: 827, endPoint y: 17, distance: 13.9
click at [841, 13] on span "Preview" at bounding box center [831, 15] width 27 height 10
